Goal: Find specific page/section: Find specific page/section

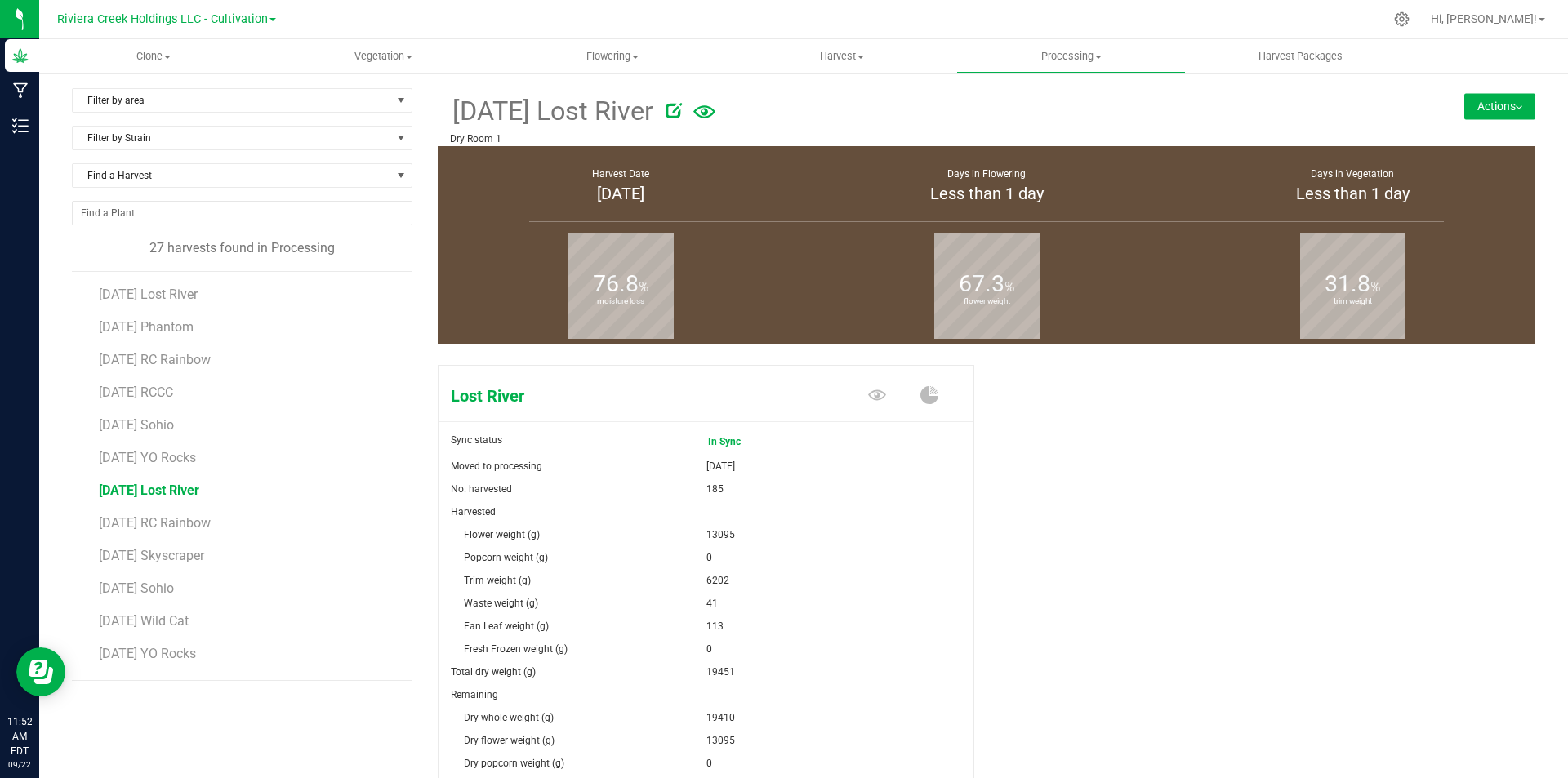
click at [224, 9] on div "Riviera Creek Holdings LLC - Cultivation" at bounding box center [167, 19] width 219 height 20
click at [224, 17] on span "Riviera Creek Holdings LLC - Cultivation" at bounding box center [162, 19] width 211 height 15
click at [236, 82] on link "Riviera Creek Holdings LLC - Processing" at bounding box center [166, 79] width 238 height 22
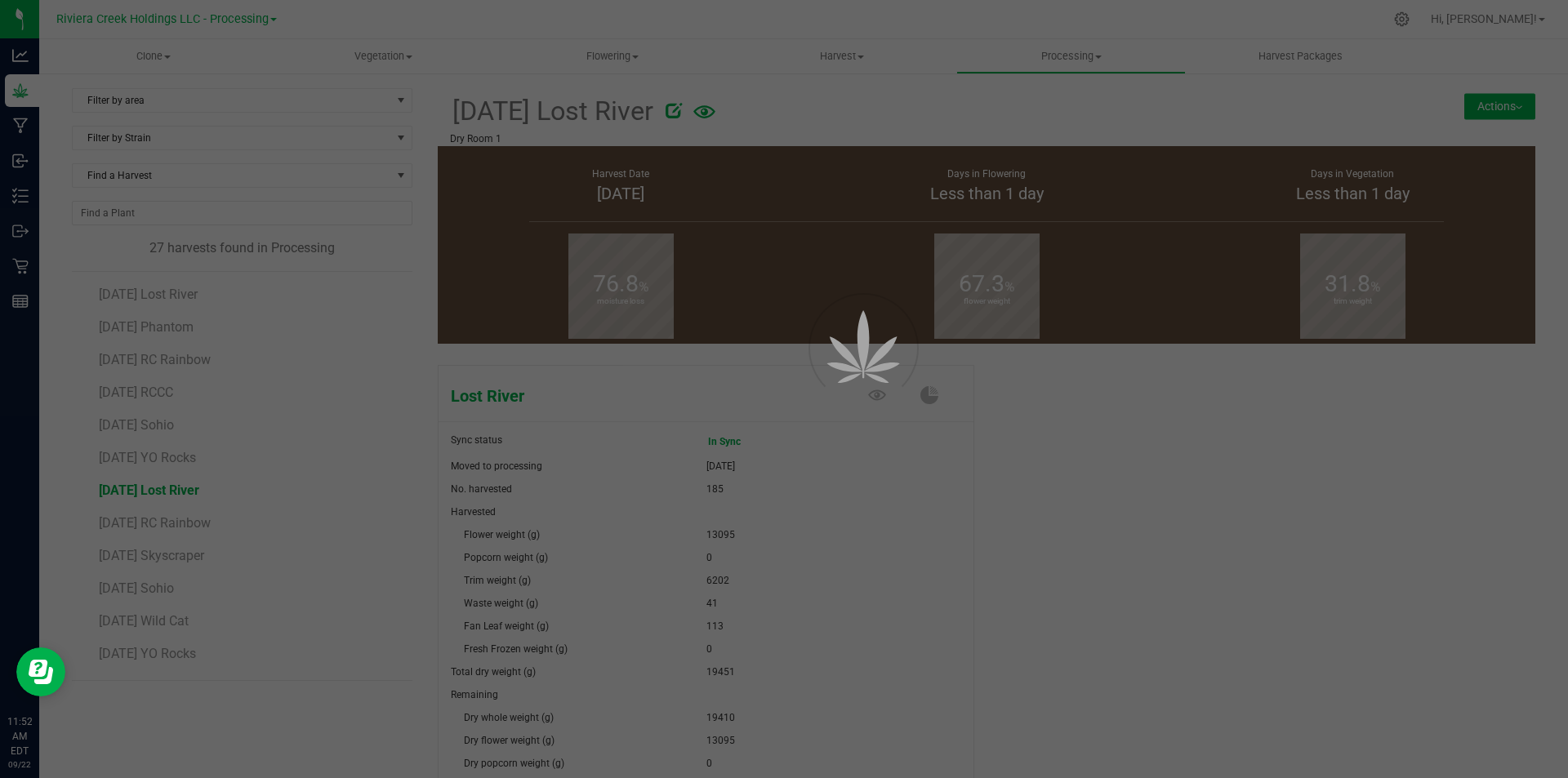
click at [14, 202] on icon at bounding box center [15, 201] width 3 height 3
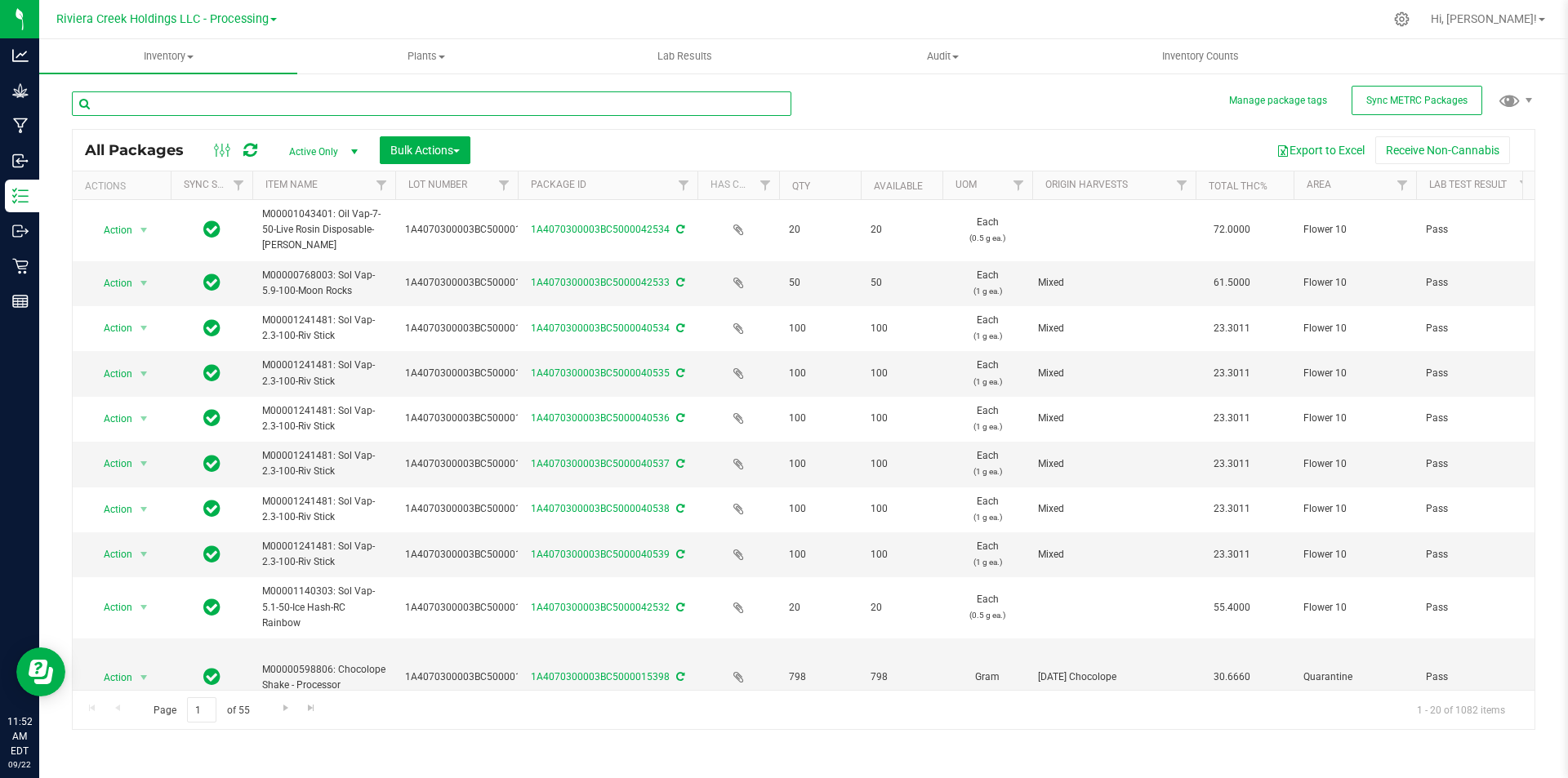
click at [311, 102] on input "text" at bounding box center [432, 103] width 719 height 25
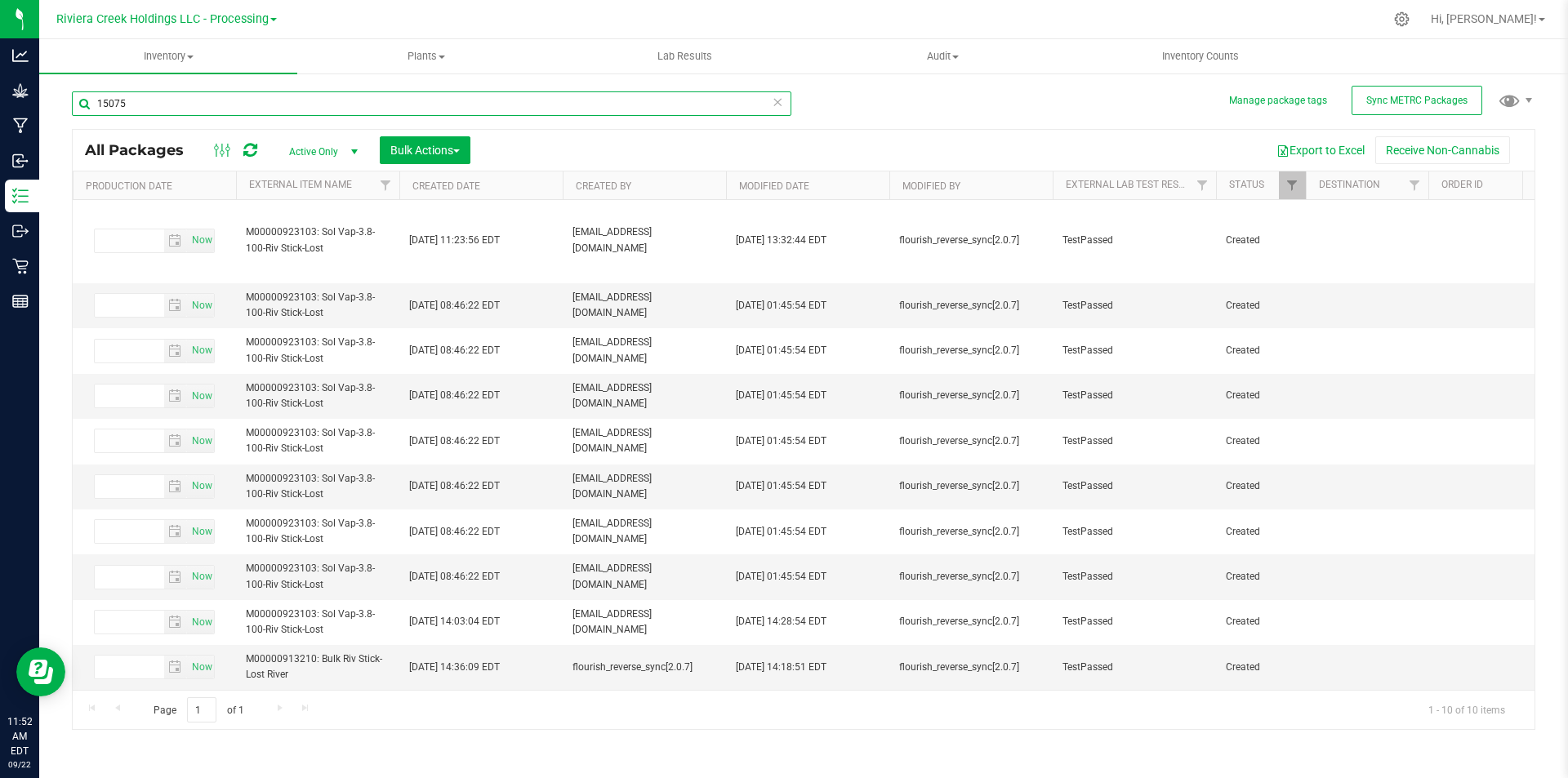
scroll to position [14, 2468]
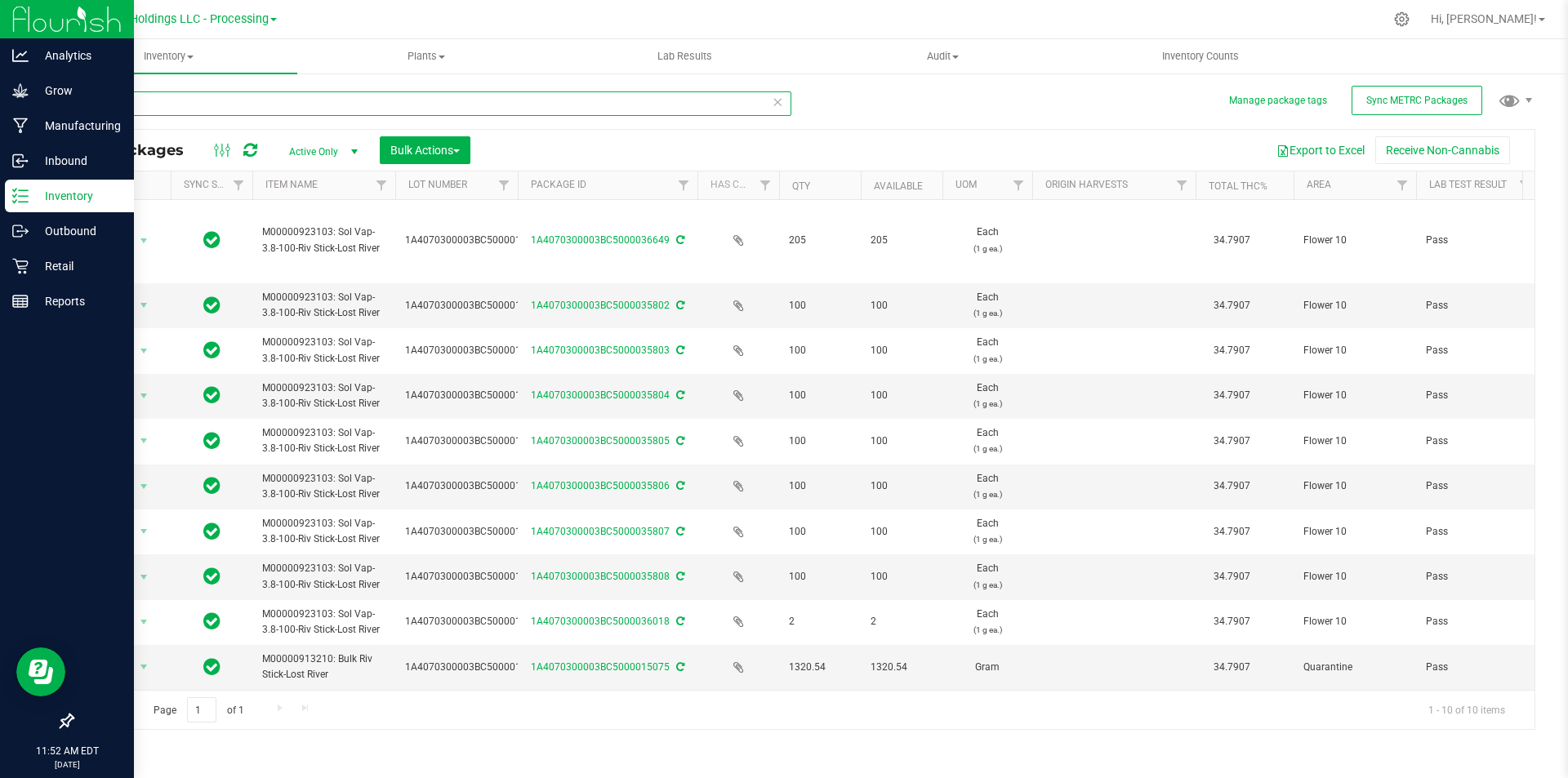
type input "15075"
